Goal: Task Accomplishment & Management: Use online tool/utility

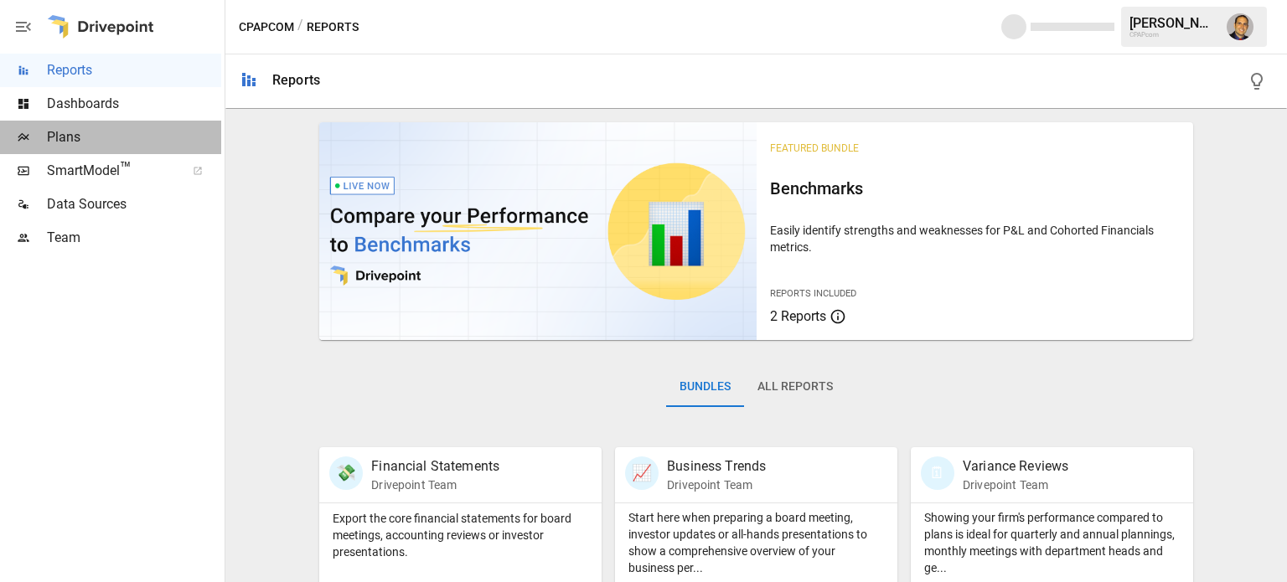
click at [65, 136] on span "Plans" at bounding box center [134, 137] width 174 height 20
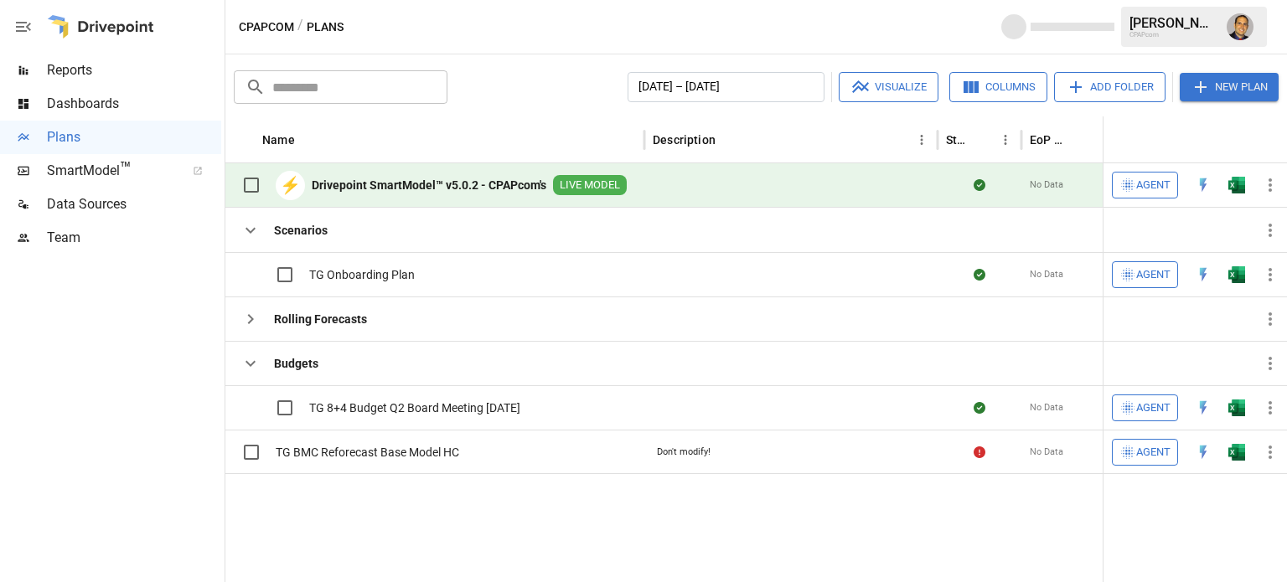
click at [506, 194] on div "⚡ Drivepoint SmartModel™ v5.0.2 - CPAPcom's LIVE MODEL" at bounding box center [430, 185] width 393 height 35
click at [416, 187] on b "Drivepoint SmartModel™ v5.0.2 - CPAPcom's" at bounding box center [429, 185] width 235 height 17
click at [985, 458] on div at bounding box center [979, 452] width 84 height 44
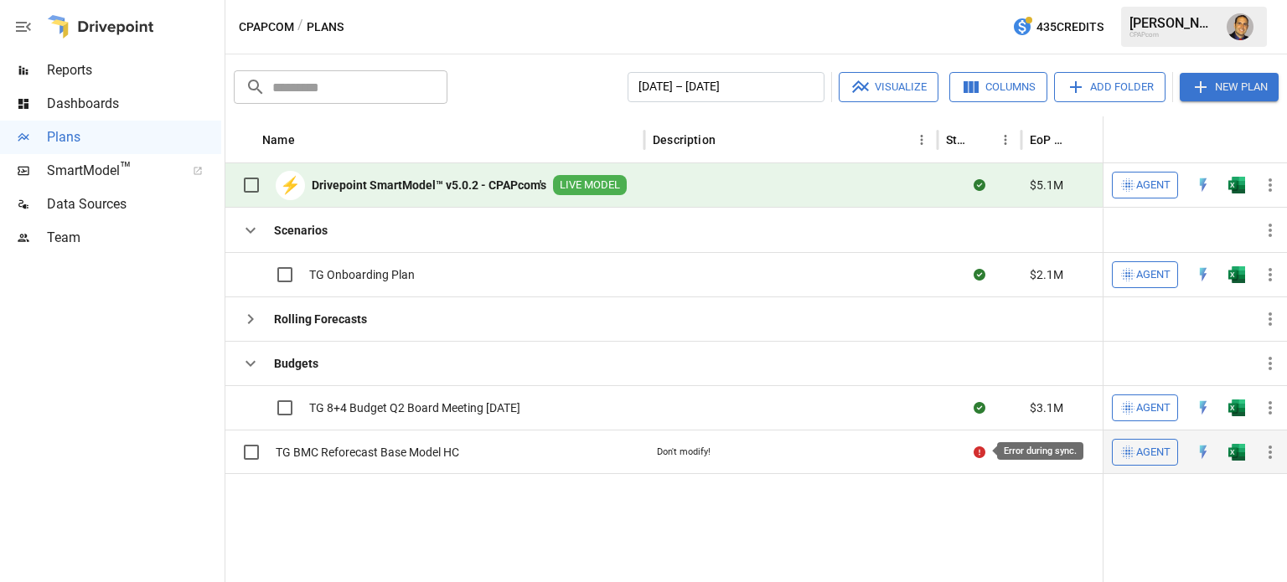
click at [973, 448] on icon "Error during sync." at bounding box center [979, 453] width 12 height 12
click at [1264, 455] on icon "button" at bounding box center [1270, 452] width 20 height 20
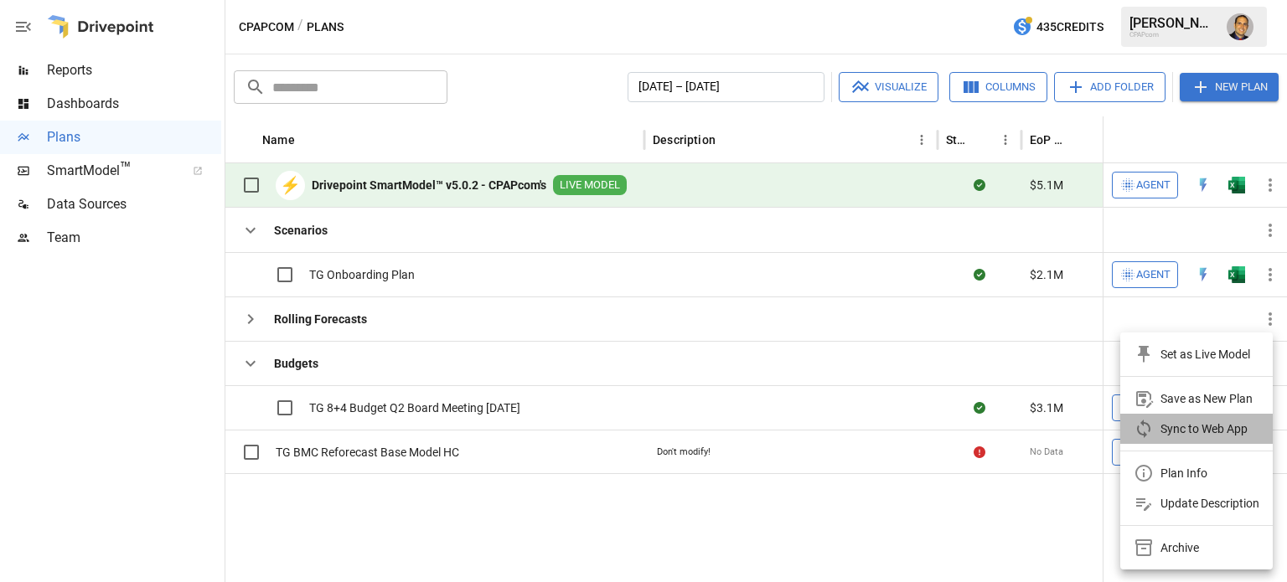
click at [1206, 435] on div "Sync to Web App" at bounding box center [1203, 429] width 87 height 20
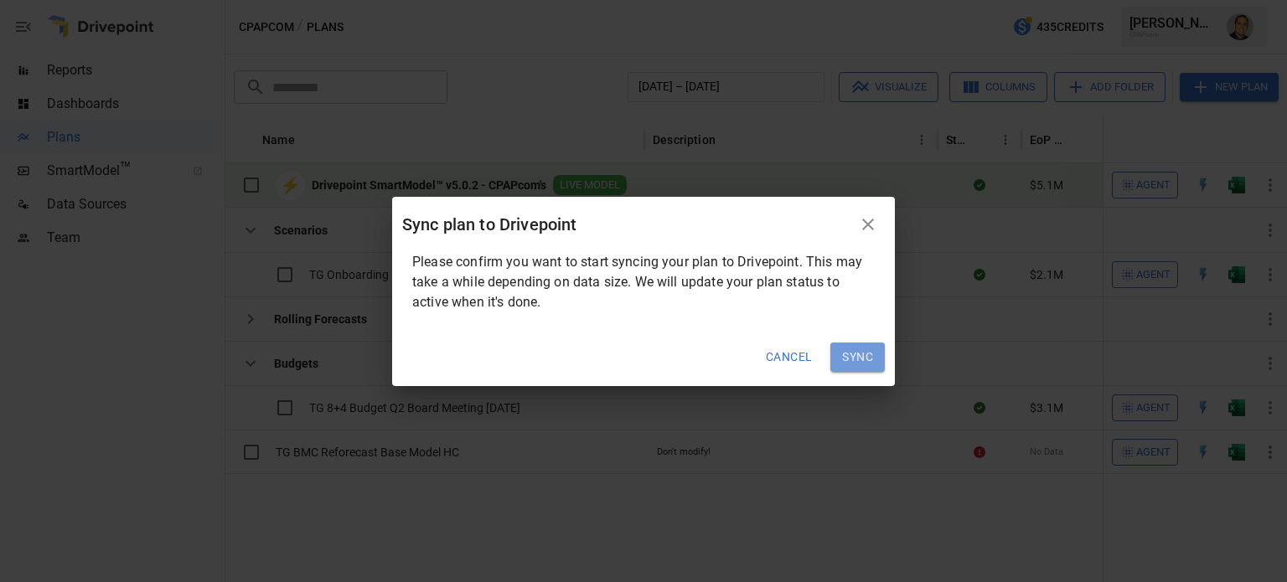
click at [845, 358] on button "Sync" at bounding box center [857, 358] width 54 height 30
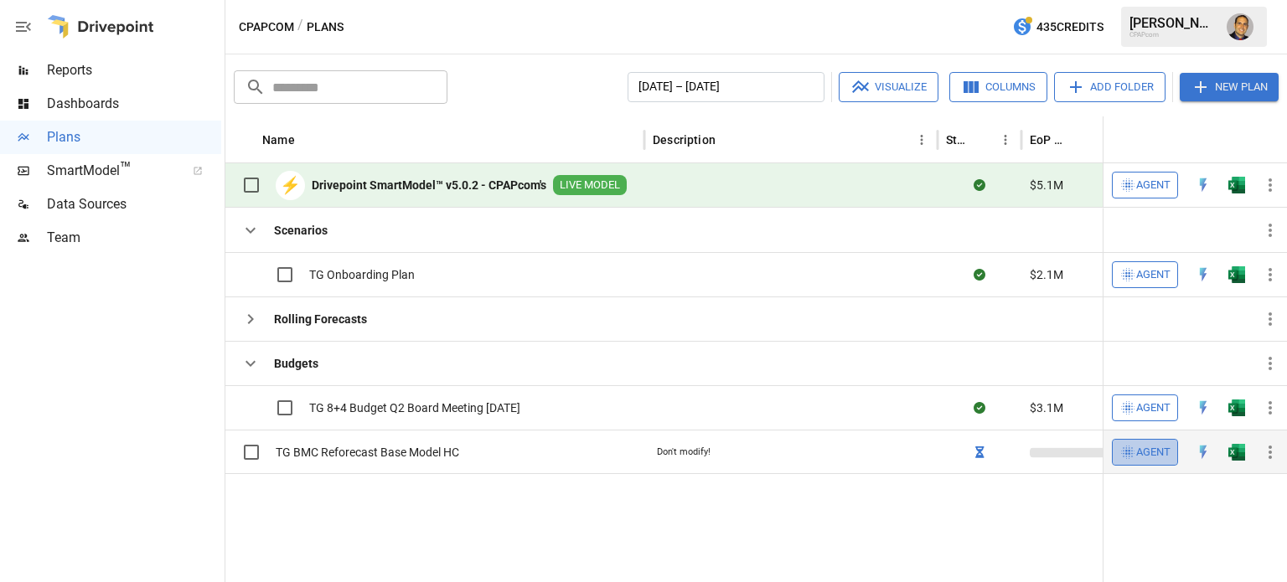
click at [1138, 452] on span "Agent" at bounding box center [1153, 452] width 34 height 19
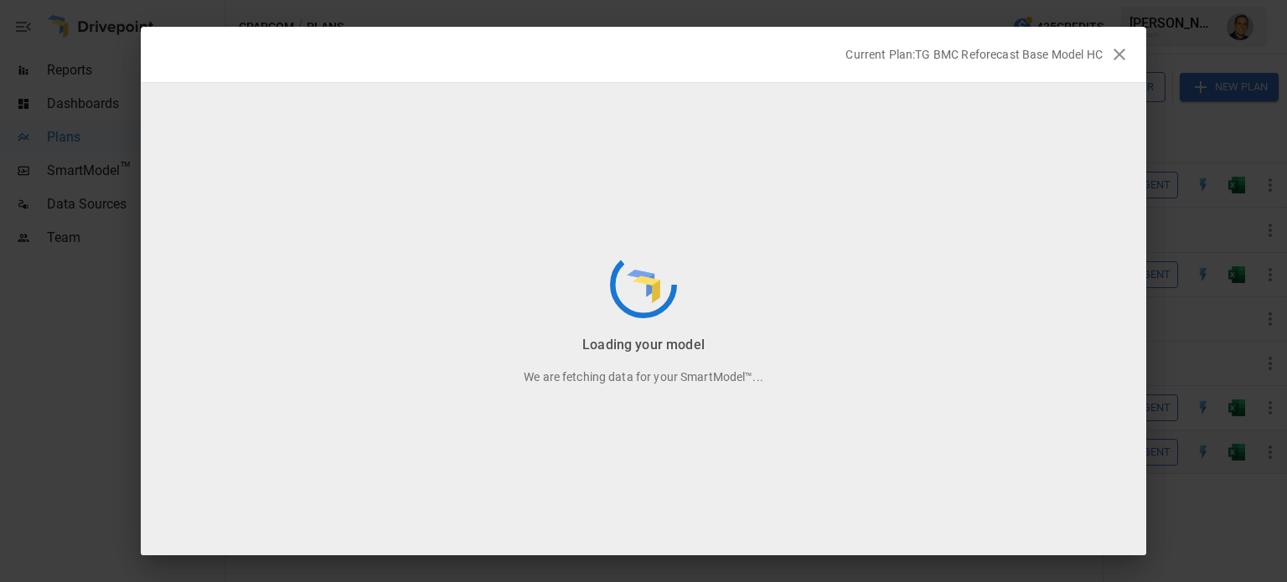
scroll to position [22, 0]
click at [1123, 53] on icon "button" at bounding box center [1119, 54] width 20 height 20
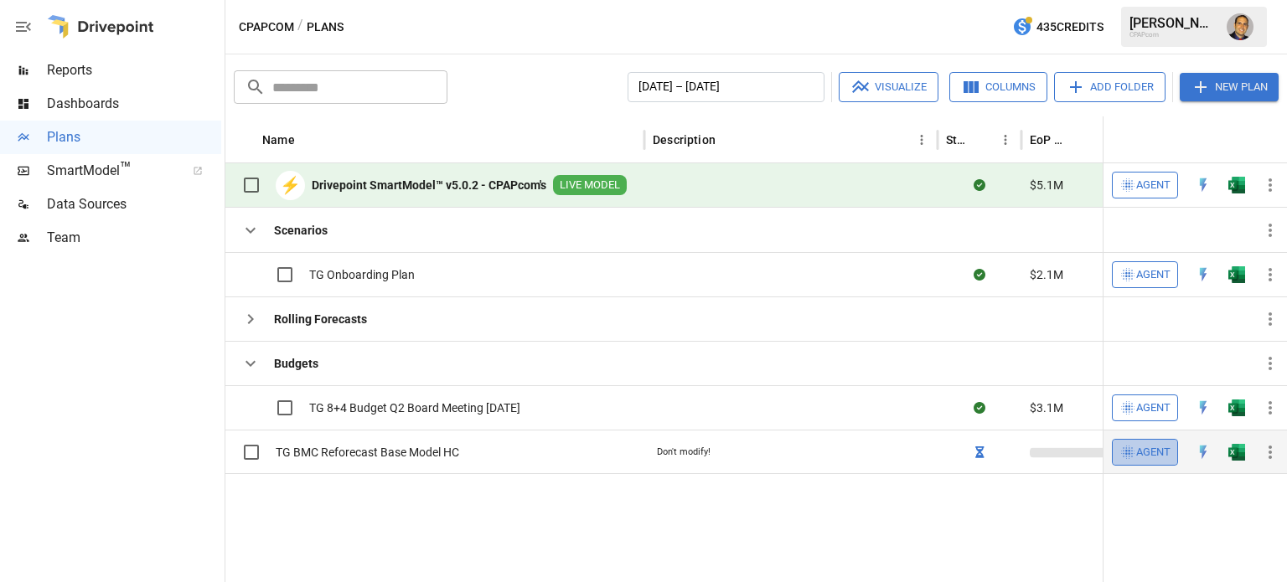
click at [1149, 455] on span "Agent" at bounding box center [1153, 452] width 34 height 19
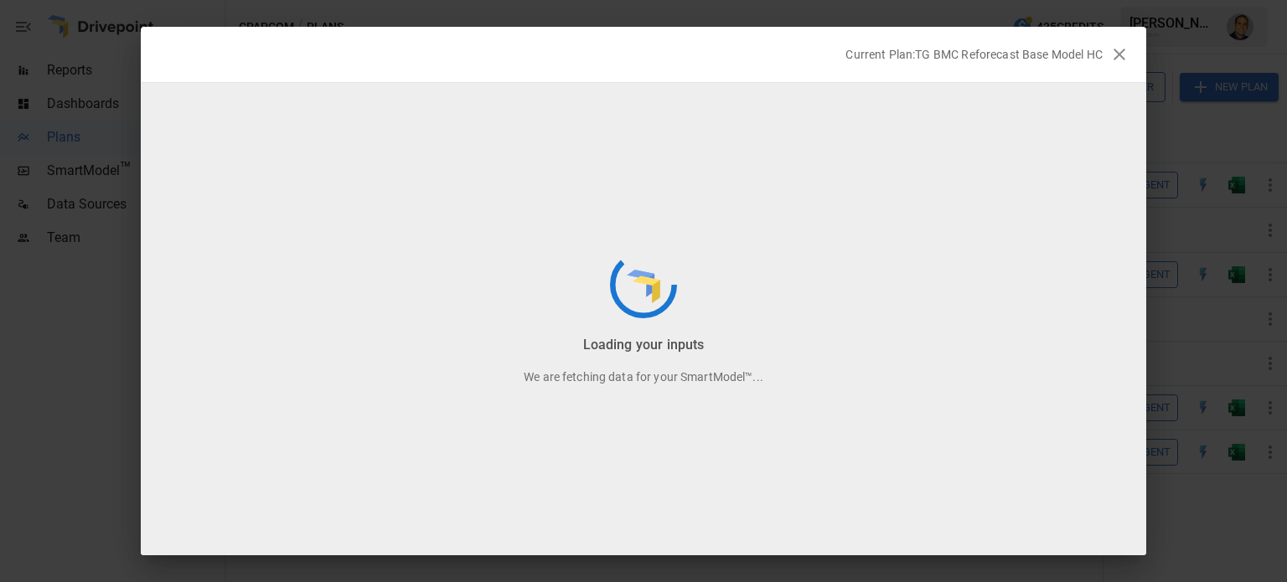
click at [1117, 56] on icon "button" at bounding box center [1119, 55] width 12 height 12
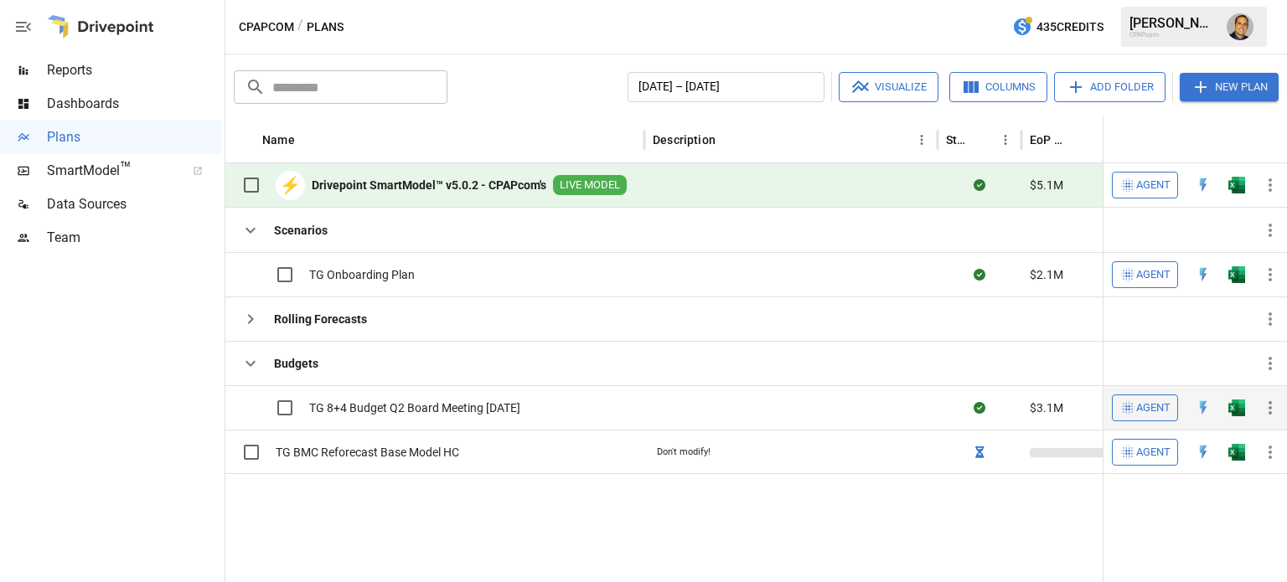
click at [1119, 405] on icon "button" at bounding box center [1127, 408] width 17 height 17
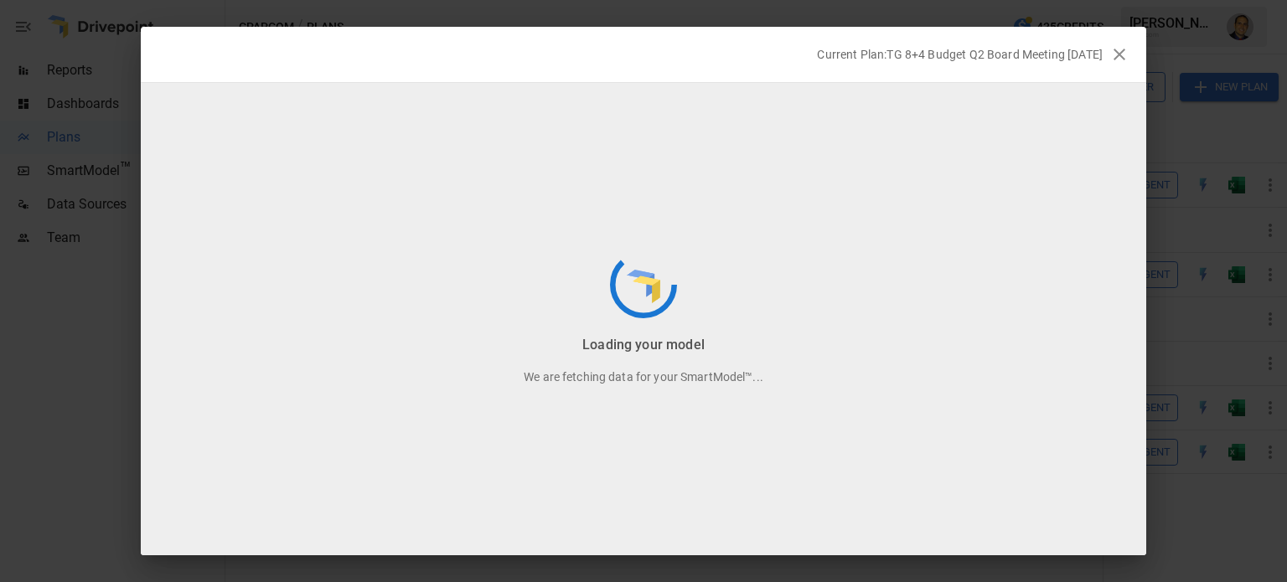
click at [1128, 56] on icon "button" at bounding box center [1119, 54] width 20 height 20
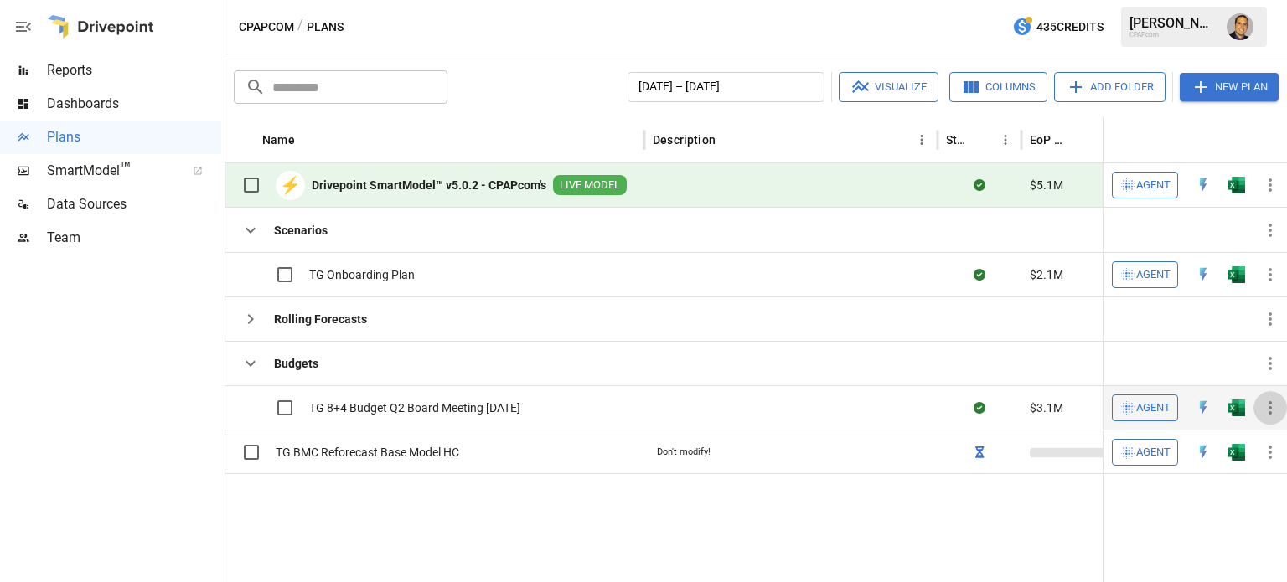
click at [1270, 411] on icon "button" at bounding box center [1269, 407] width 3 height 13
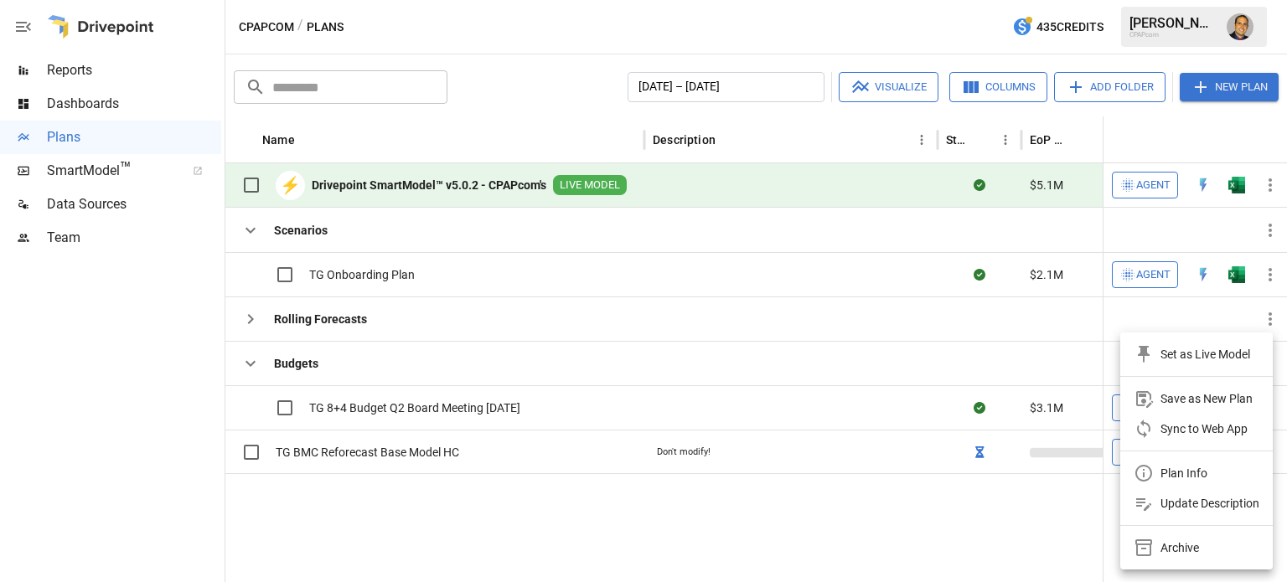
click at [932, 522] on div at bounding box center [643, 291] width 1287 height 582
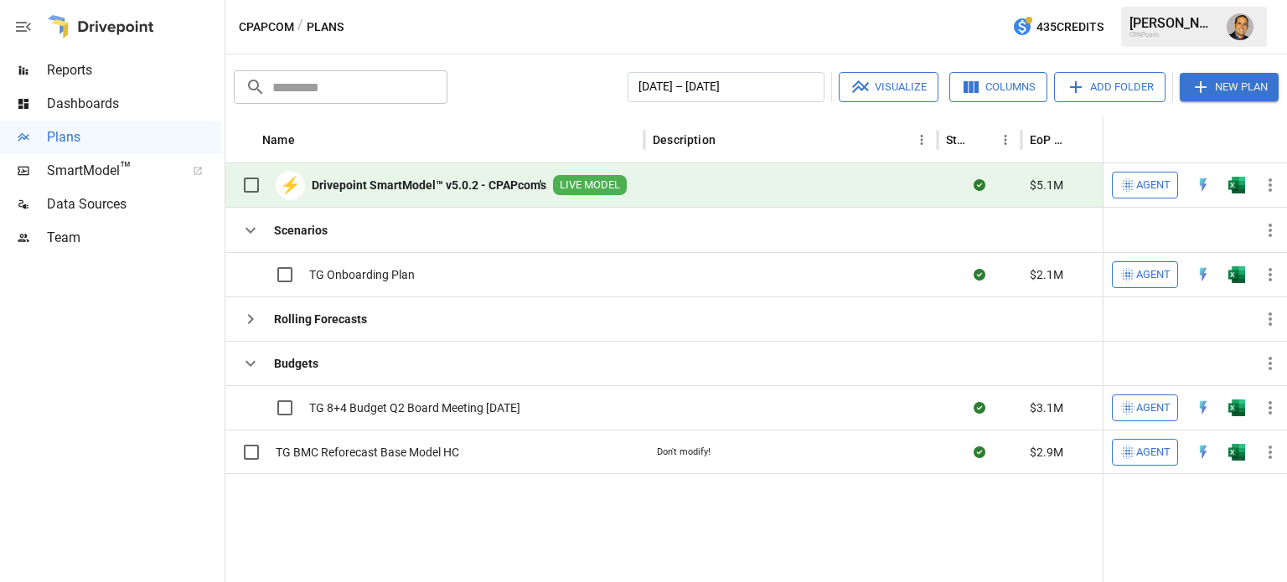
click at [1153, 183] on span "Agent" at bounding box center [1153, 185] width 34 height 19
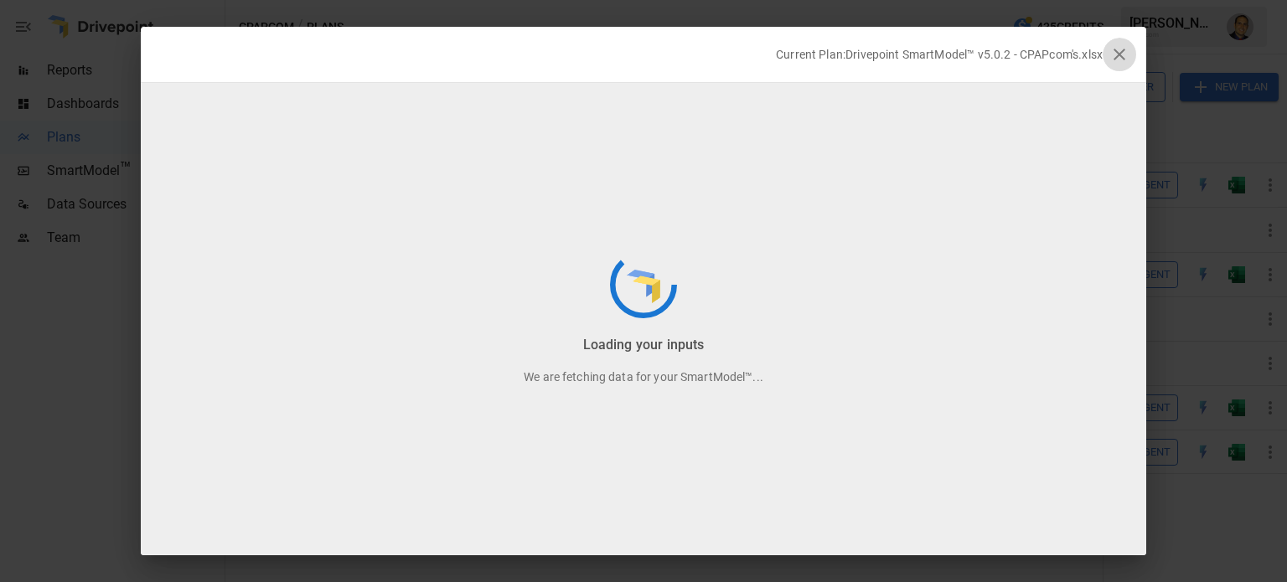
click at [1122, 49] on icon "button" at bounding box center [1119, 54] width 20 height 20
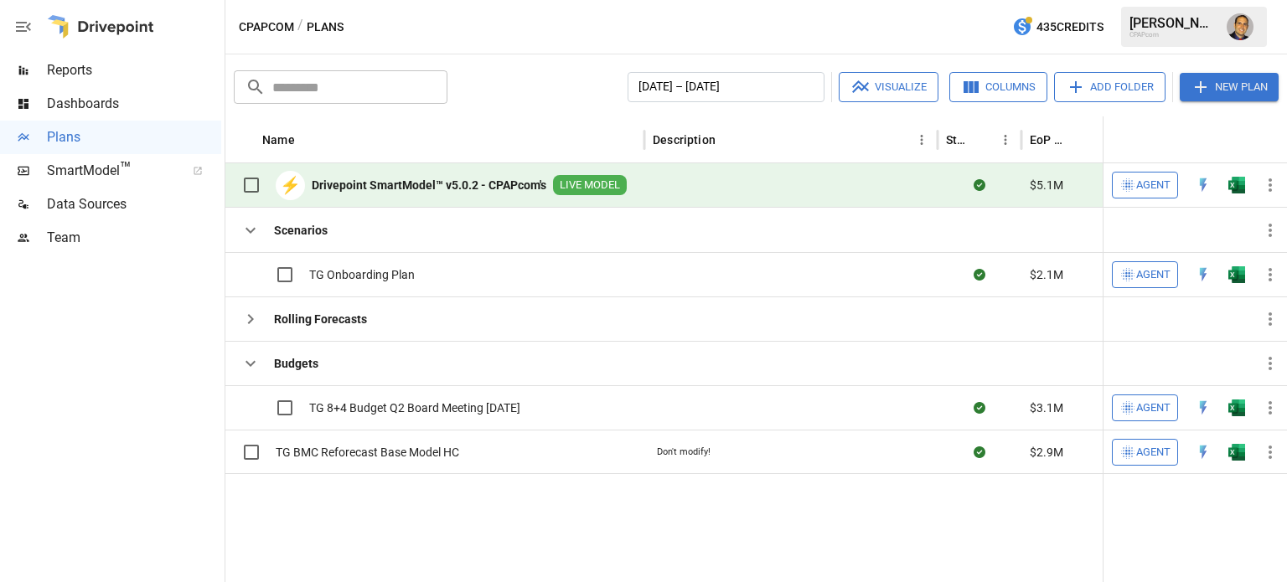
click at [148, 103] on span "Dashboards" at bounding box center [134, 104] width 174 height 20
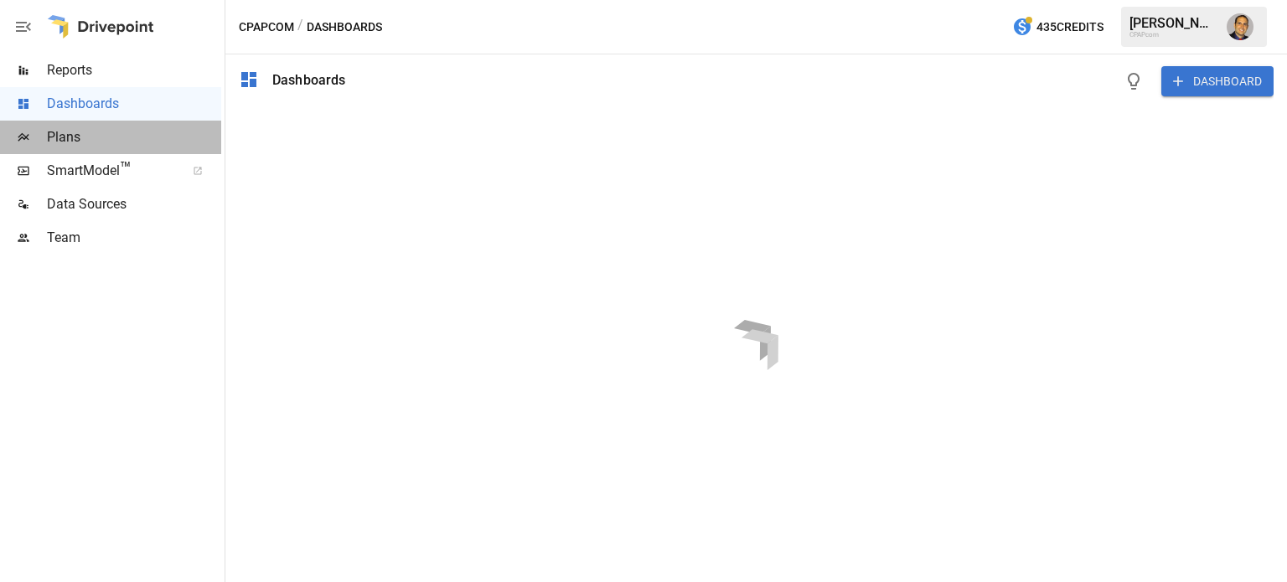
click at [87, 137] on span "Plans" at bounding box center [134, 137] width 174 height 20
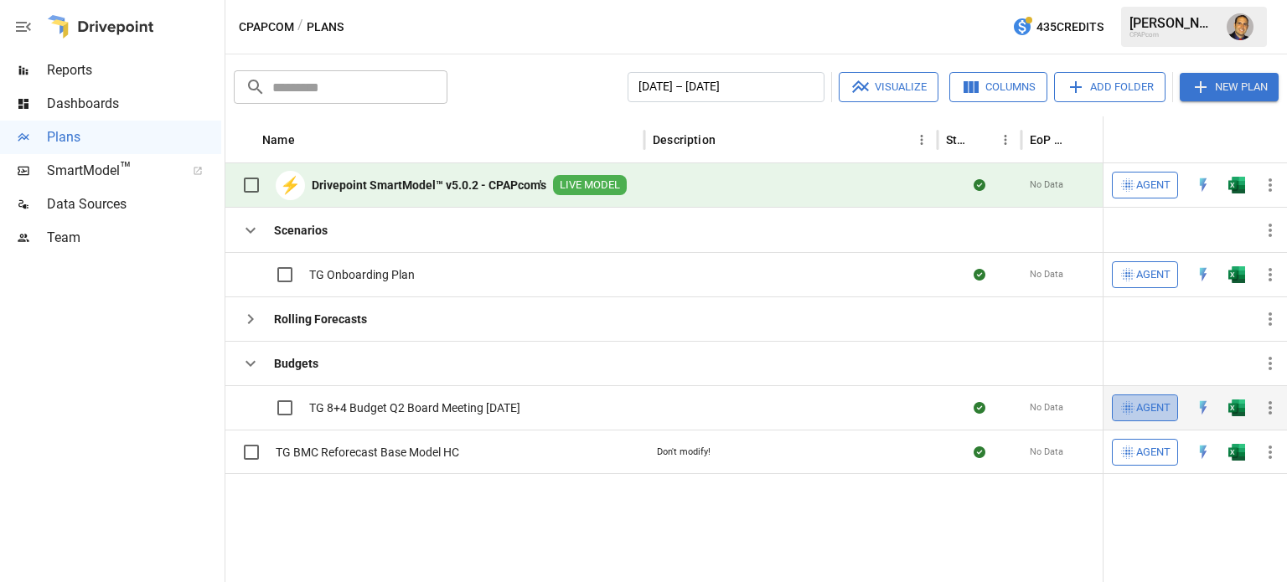
click at [1146, 405] on span "Agent" at bounding box center [1153, 408] width 34 height 19
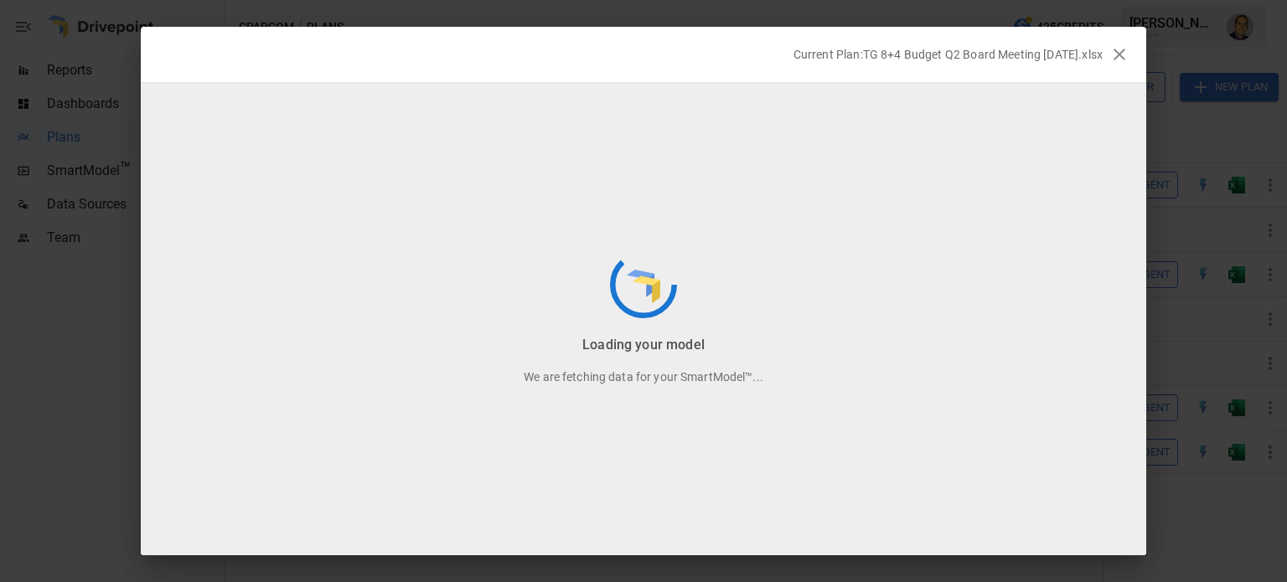
scroll to position [22, 0]
click at [1121, 52] on icon "button" at bounding box center [1119, 55] width 12 height 12
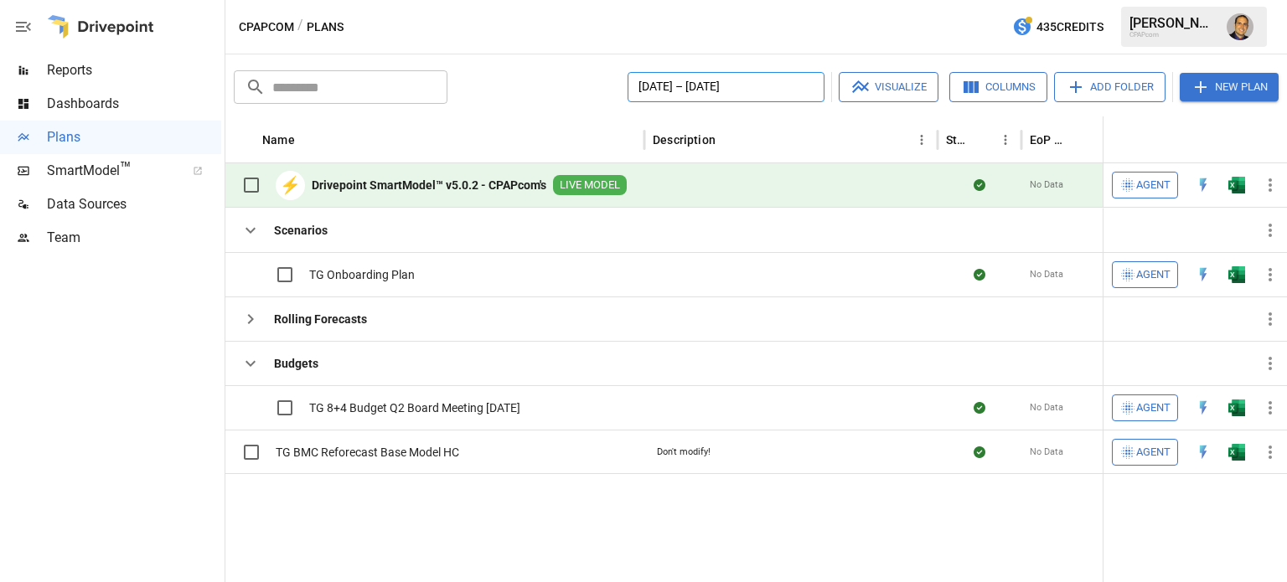
click at [708, 87] on button "[DATE] – [DATE]" at bounding box center [725, 87] width 197 height 30
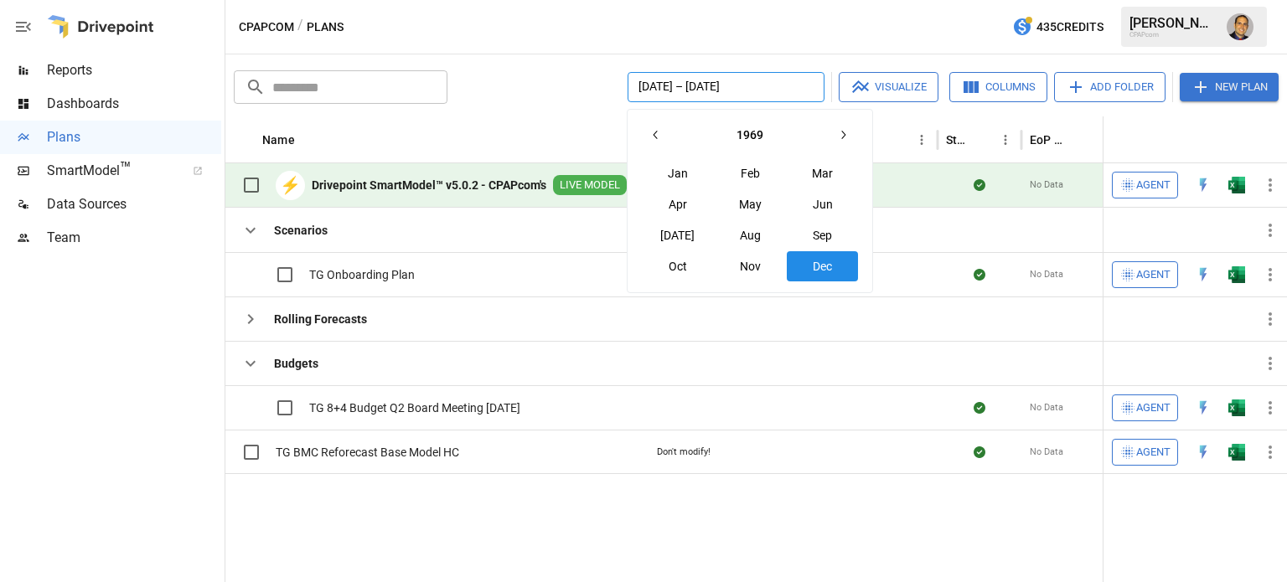
click at [560, 97] on div "[DATE] – [DATE] Visualize Columns Add Folder New Plan" at bounding box center [866, 87] width 824 height 30
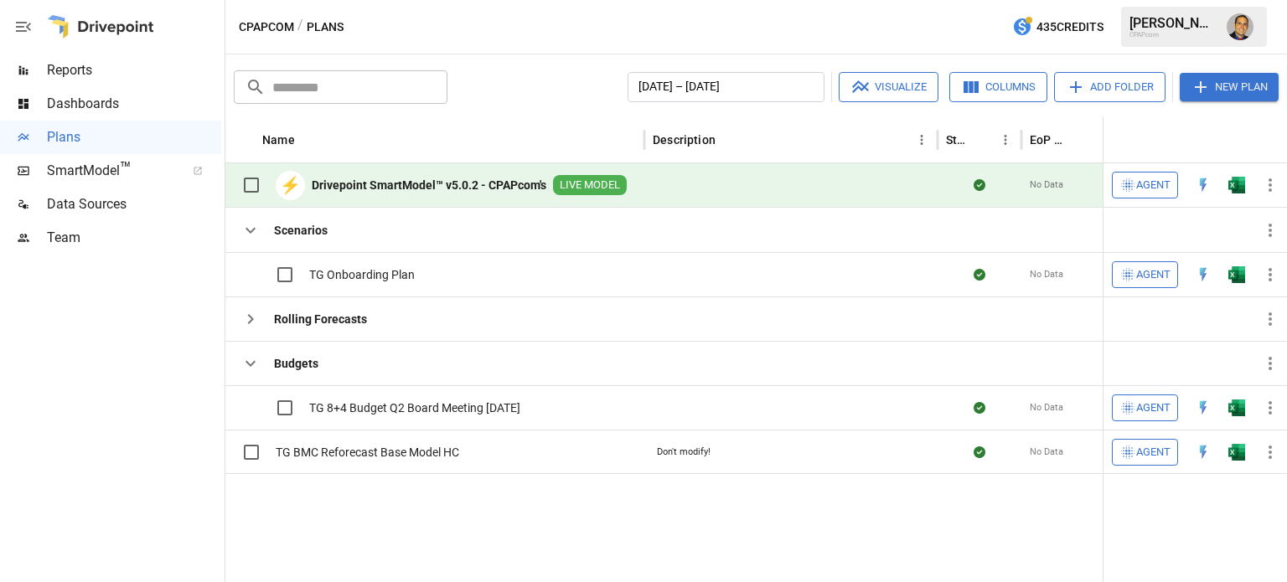
click at [83, 72] on span "Reports" at bounding box center [134, 70] width 174 height 20
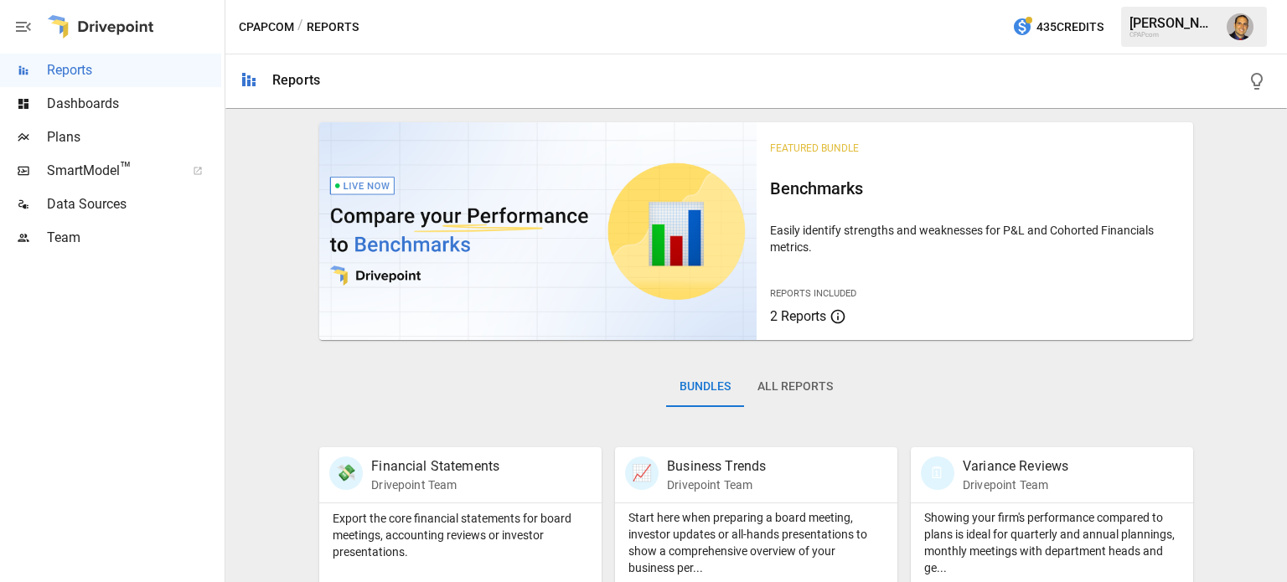
click at [87, 133] on span "Plans" at bounding box center [134, 137] width 174 height 20
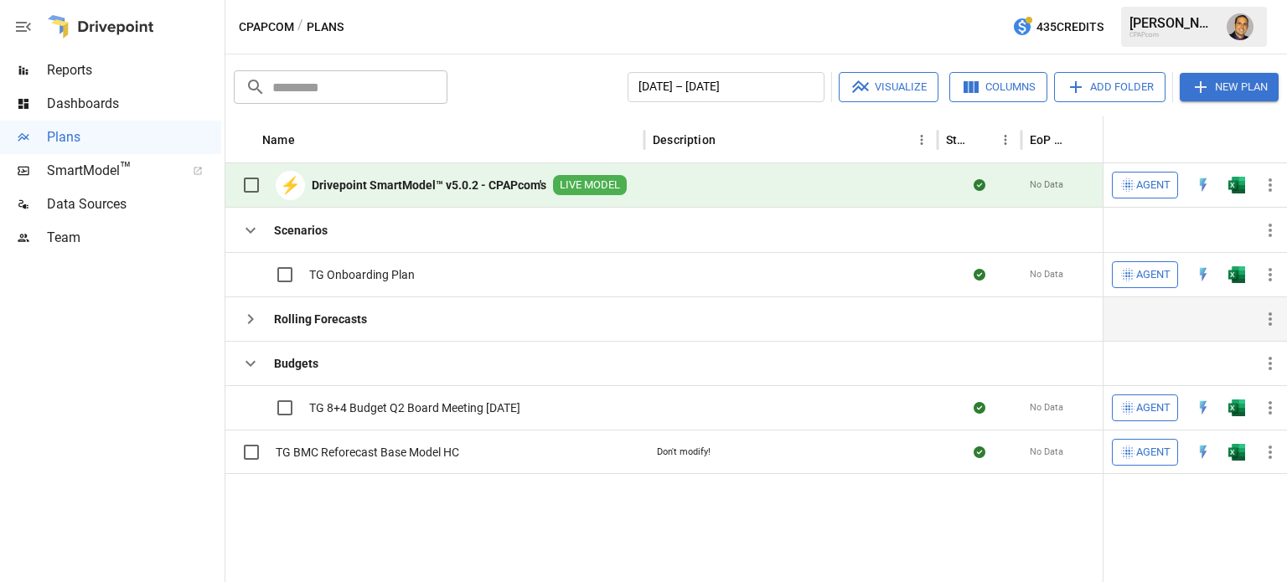
click at [257, 331] on button "button" at bounding box center [251, 319] width 34 height 34
click at [246, 314] on icon "button" at bounding box center [250, 319] width 20 height 20
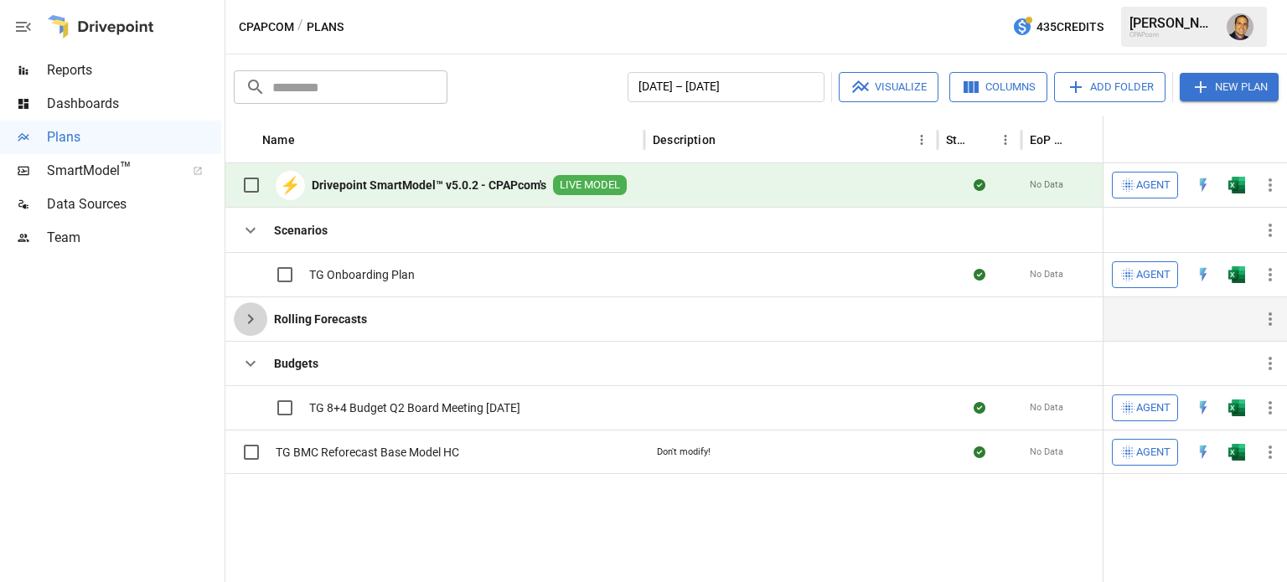
click at [246, 314] on icon "button" at bounding box center [250, 319] width 20 height 20
click at [1280, 188] on button "button" at bounding box center [1270, 185] width 34 height 34
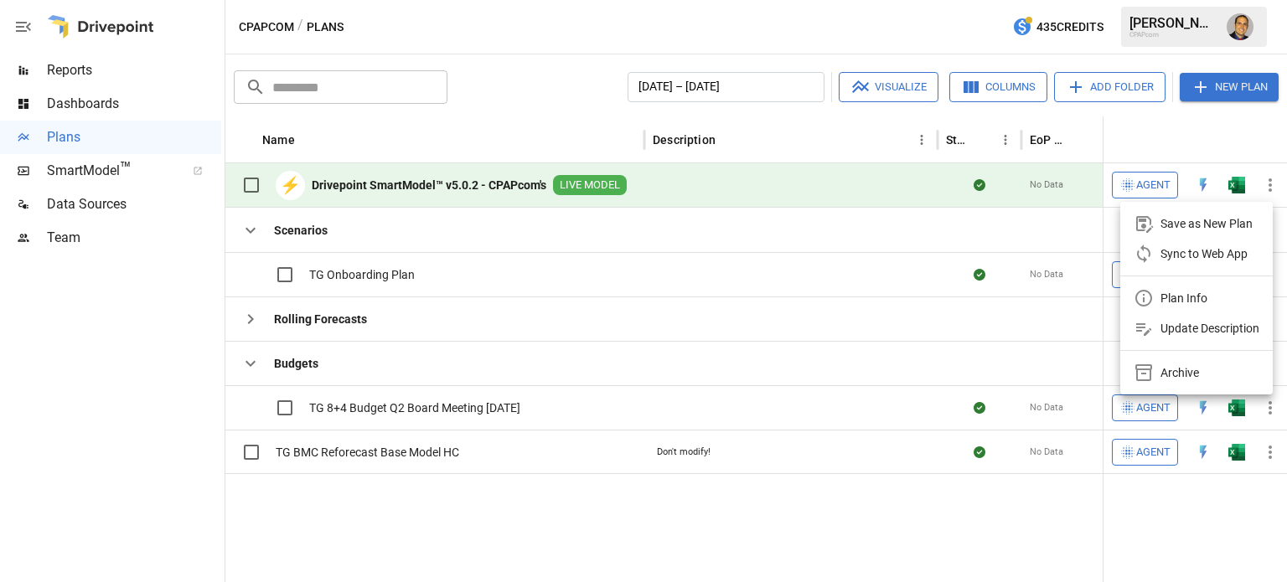
drag, startPoint x: 510, startPoint y: 129, endPoint x: 724, endPoint y: 115, distance: 214.1
click at [510, 128] on div at bounding box center [643, 291] width 1287 height 582
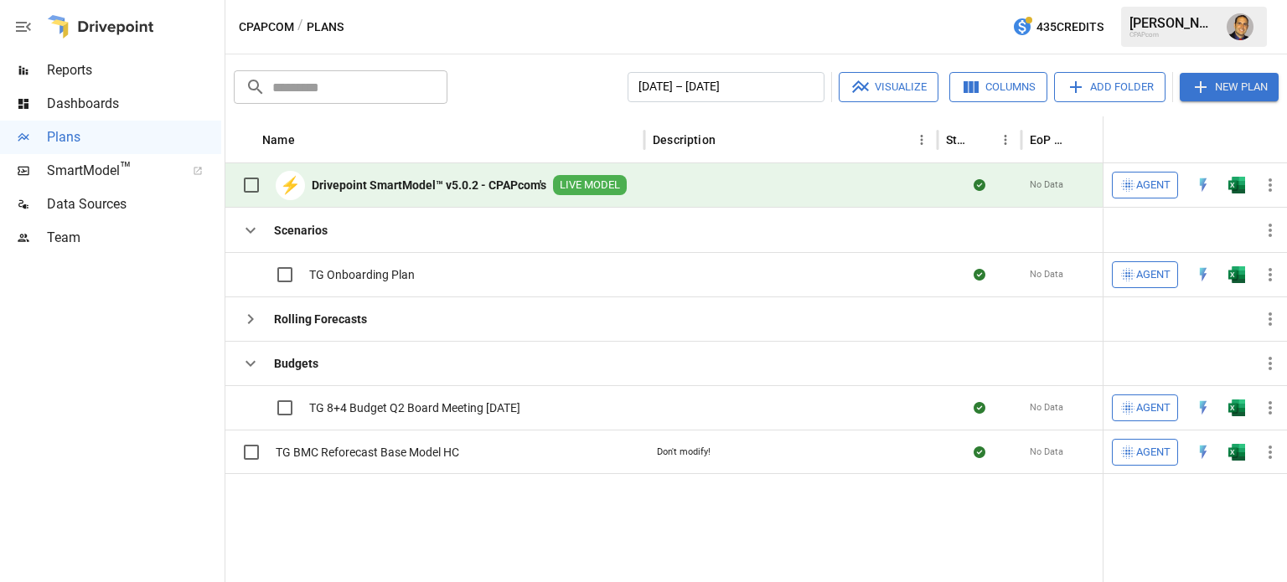
click at [1122, 84] on button "Add Folder" at bounding box center [1109, 87] width 111 height 30
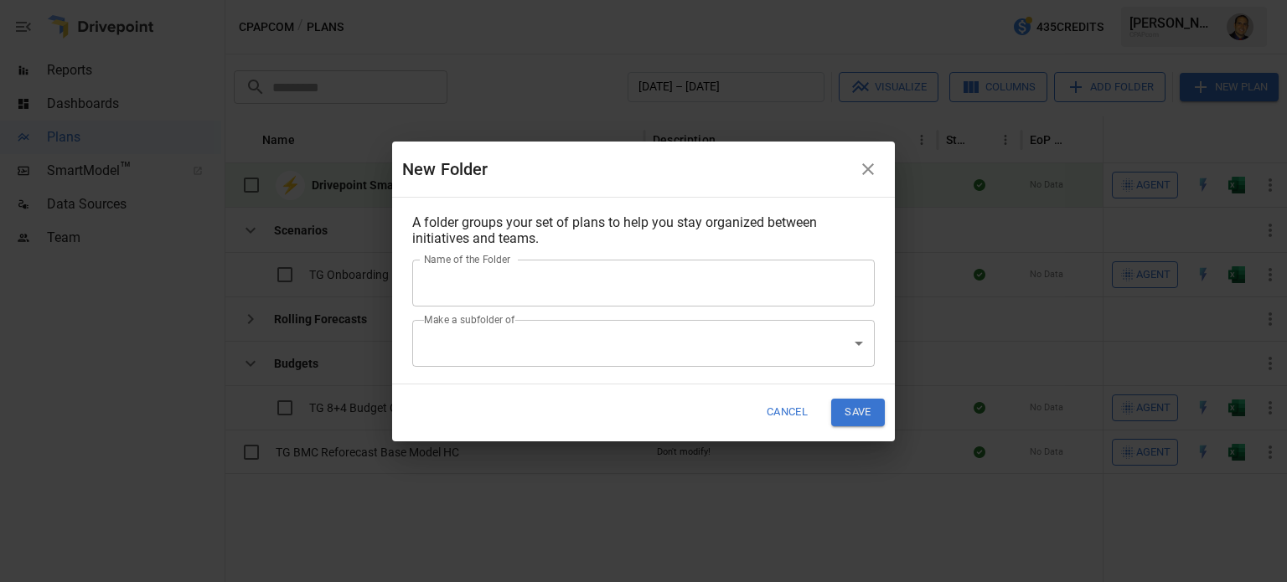
click at [881, 171] on button "button" at bounding box center [868, 169] width 34 height 34
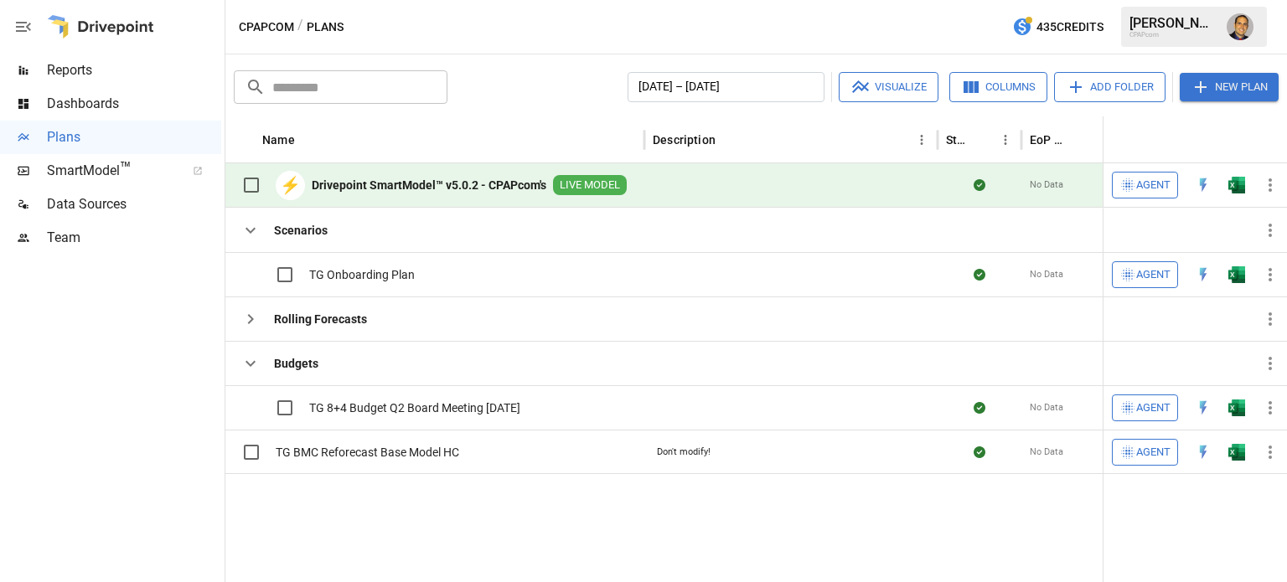
click at [1255, 80] on button "New Plan" at bounding box center [1229, 87] width 99 height 28
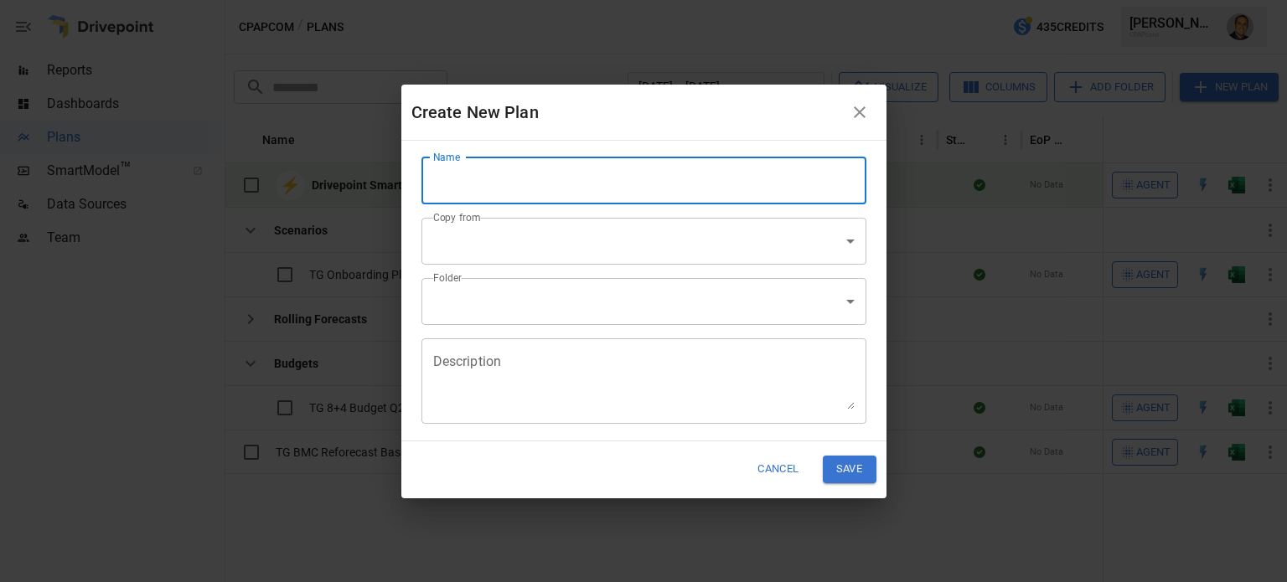
click at [593, 189] on input "Name" at bounding box center [643, 181] width 445 height 47
click at [567, 0] on body "Reports Dashboards Plans SmartModel ™ Data Sources Team CPAPcom / Plans 435 Cre…" at bounding box center [643, 0] width 1287 height 0
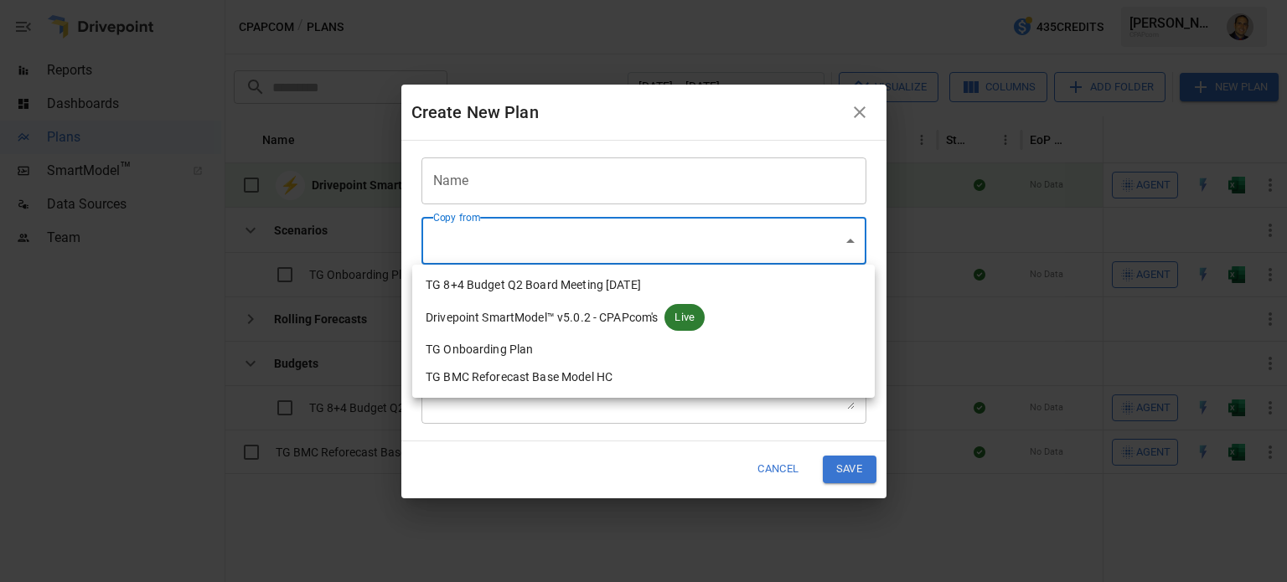
click at [868, 123] on div at bounding box center [643, 291] width 1287 height 582
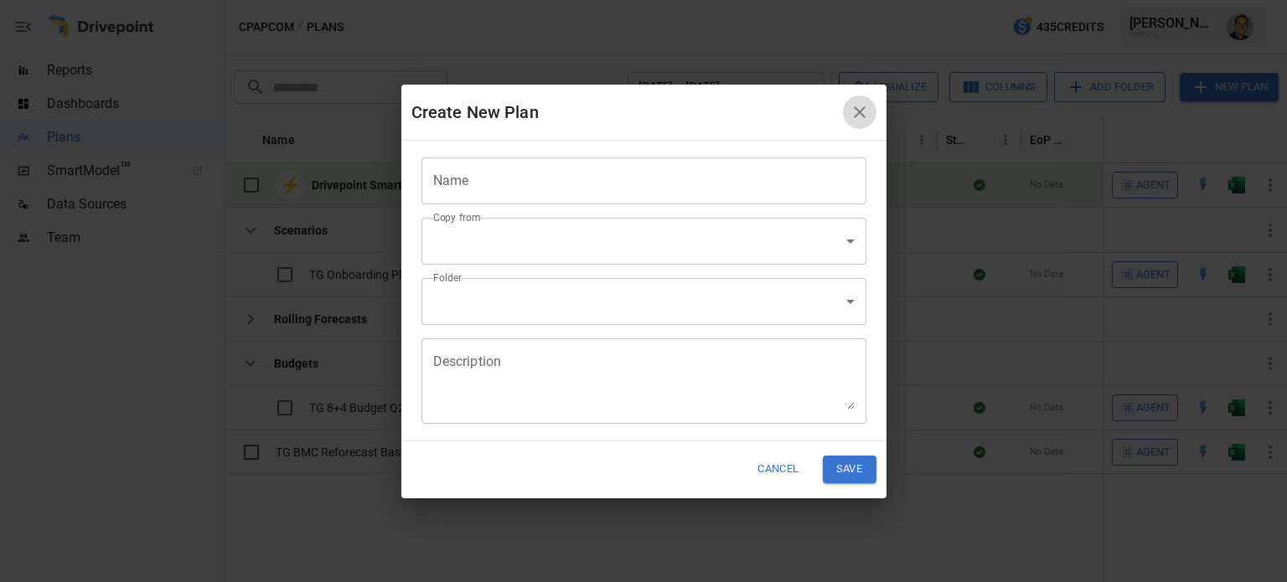
click at [865, 113] on icon "button" at bounding box center [860, 112] width 12 height 12
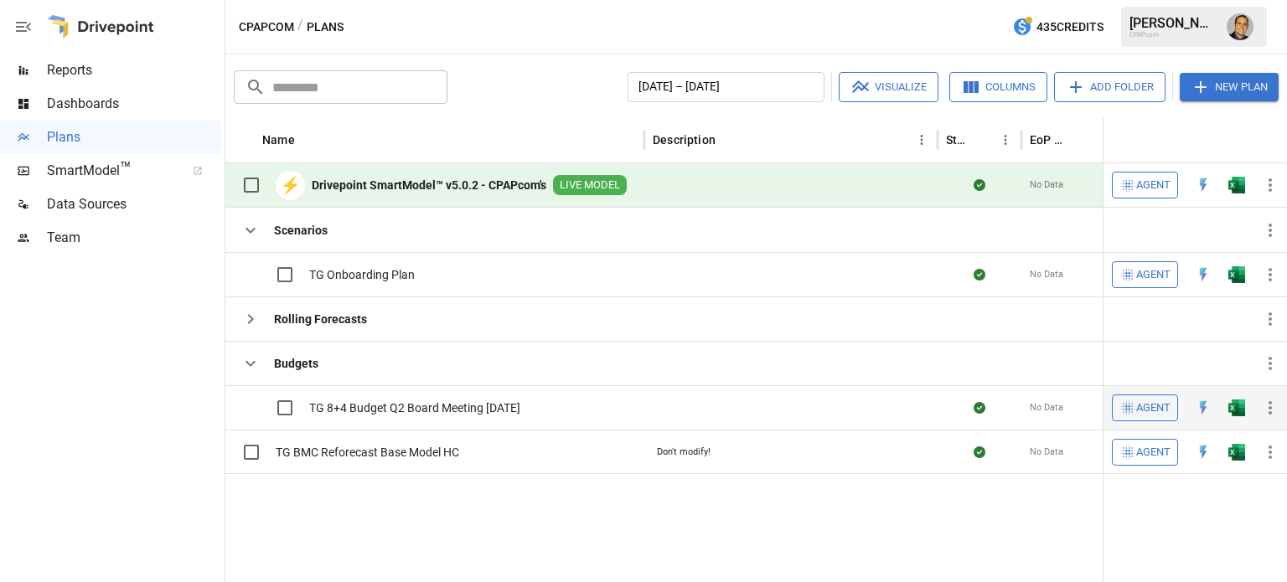
click at [334, 405] on span "TG 8+4 Budget Q2 Board Meeting [DATE]" at bounding box center [414, 408] width 211 height 17
